Goal: Task Accomplishment & Management: Manage account settings

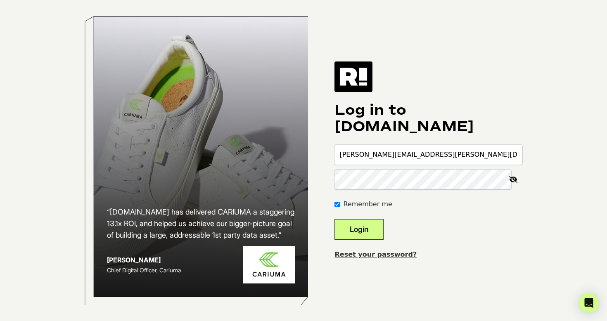
type input "[PERSON_NAME][EMAIL_ADDRESS][DOMAIN_NAME]"
click at [380, 229] on button "Login" at bounding box center [359, 229] width 49 height 21
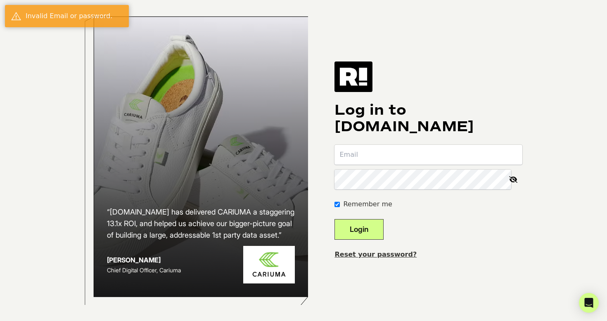
click at [441, 92] on div "Log in to [DOMAIN_NAME] Remember me Login Reset your password?" at bounding box center [429, 161] width 188 height 198
click at [372, 256] on link "Reset your password?" at bounding box center [376, 255] width 82 height 8
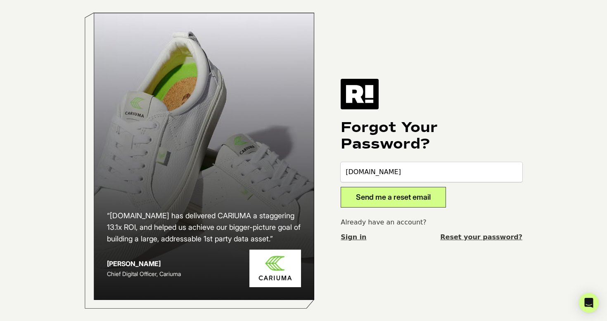
type input "david.liu"
type input "david.liu@deltapath.com"
click at [383, 201] on button "Send me a reset email" at bounding box center [393, 197] width 105 height 21
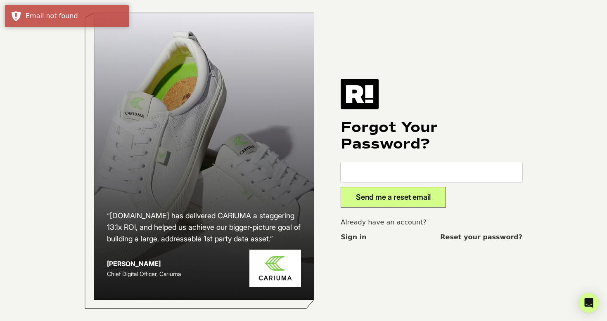
click at [401, 175] on input "email" at bounding box center [432, 172] width 182 height 20
type input "david@deltapath.com"
click at [401, 200] on button "Send me a reset email" at bounding box center [393, 197] width 105 height 21
